Goal: Navigation & Orientation: Find specific page/section

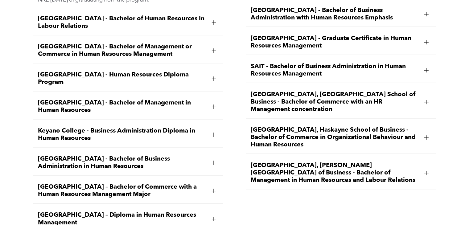
scroll to position [986, 0]
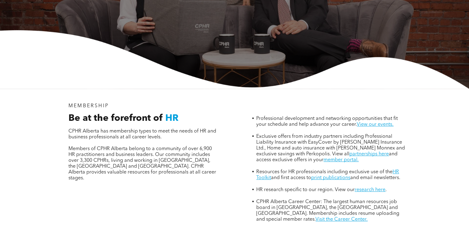
scroll to position [154, 0]
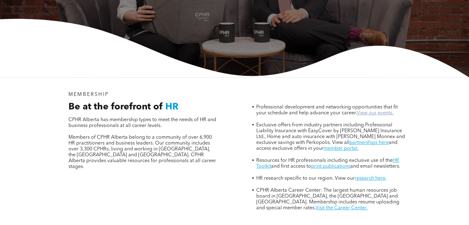
click at [362, 111] on link "View our events." at bounding box center [374, 113] width 37 height 5
